Goal: Check status: Check status

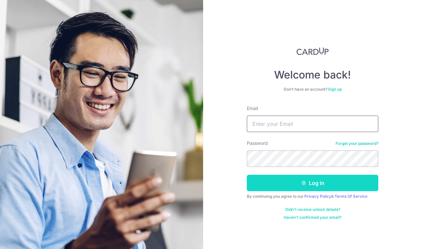
type input "[EMAIL_ADDRESS][DOMAIN_NAME]"
click at [304, 181] on icon "submit" at bounding box center [303, 182] width 5 height 5
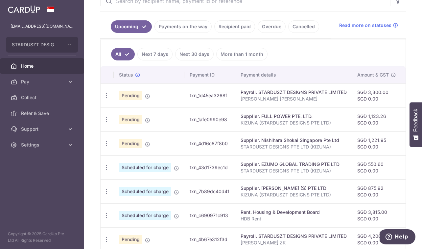
scroll to position [32, 0]
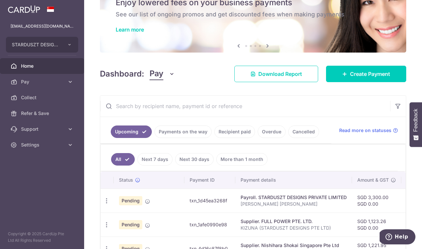
click at [175, 131] on link "Payments on the way" at bounding box center [183, 132] width 57 height 12
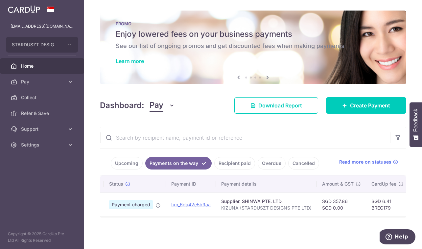
scroll to position [0, 0]
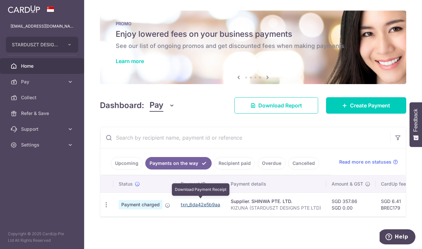
click at [192, 202] on link "txn_6da42e5b9aa" at bounding box center [200, 205] width 39 height 6
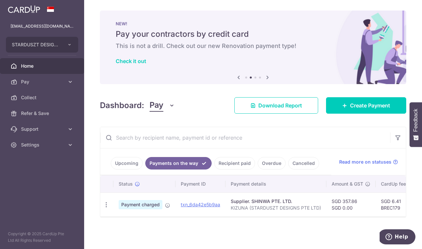
click at [37, 64] on span "Home" at bounding box center [42, 66] width 43 height 7
